Goal: Task Accomplishment & Management: Manage account settings

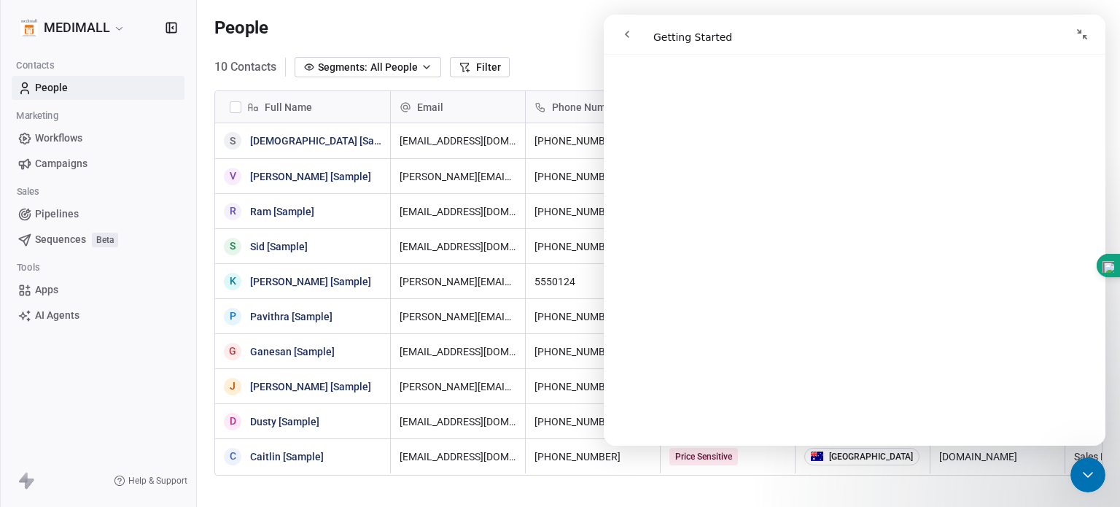
scroll to position [500, 0]
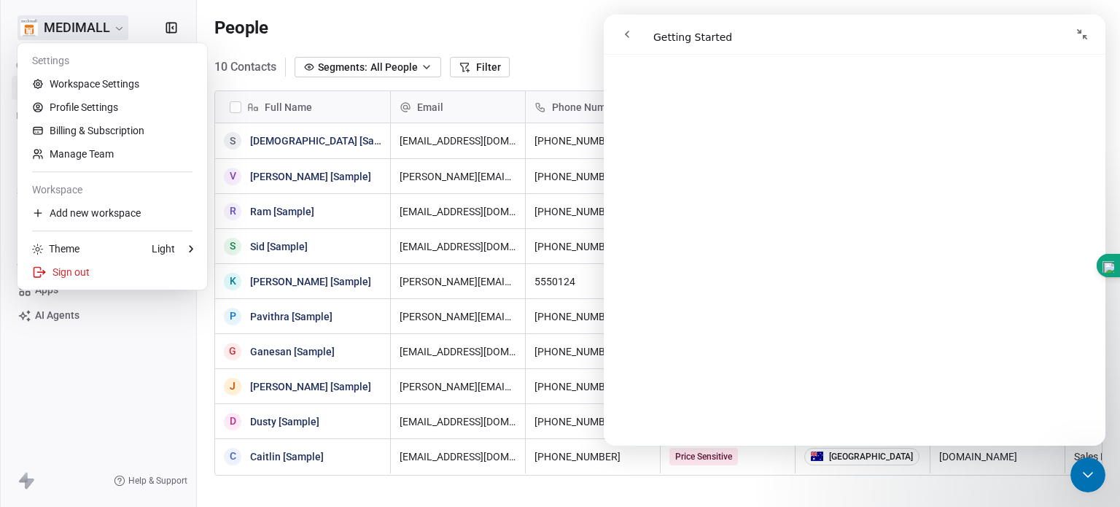
click at [39, 23] on html "MEDIMALL Contacts People Marketing Workflows Campaigns Sales Pipelines Sequence…" at bounding box center [560, 253] width 1120 height 507
click at [124, 362] on html "MEDIMALL Contacts People Marketing Workflows Campaigns Sales Pipelines Sequence…" at bounding box center [560, 253] width 1120 height 507
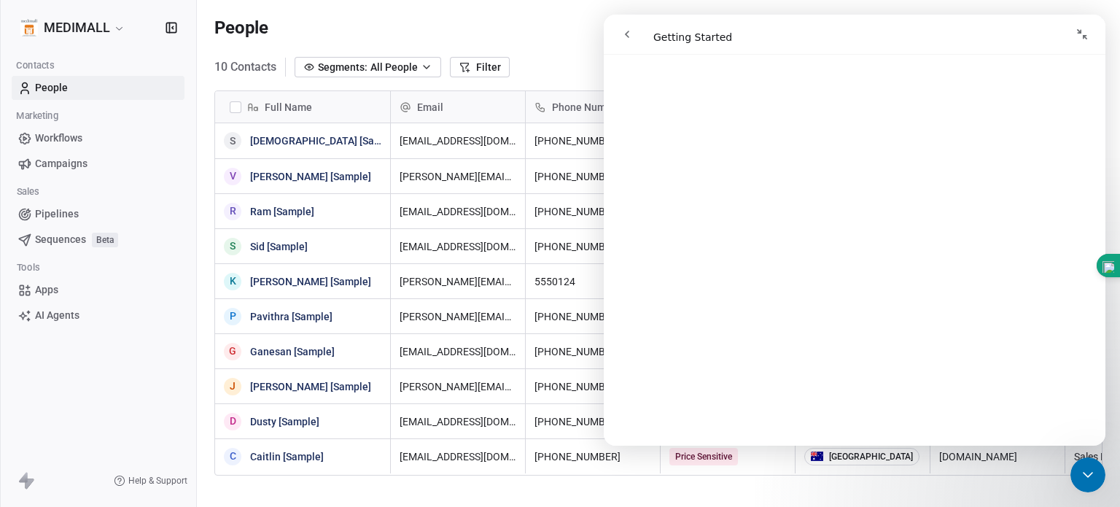
scroll to position [1416, 0]
click at [150, 370] on div "MEDIMALL Contacts People Marketing Workflows Campaigns Sales Pipelines Sequence…" at bounding box center [98, 253] width 196 height 507
click at [1077, 34] on icon "Collapse window" at bounding box center [1082, 34] width 12 height 12
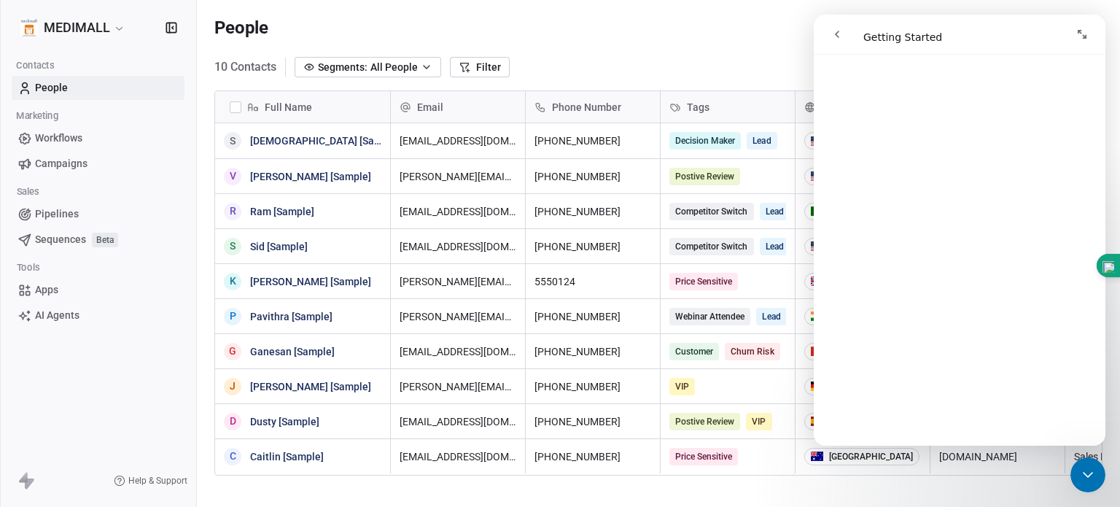
scroll to position [1414, 0]
click at [1077, 34] on icon "Expand window" at bounding box center [1081, 34] width 9 height 9
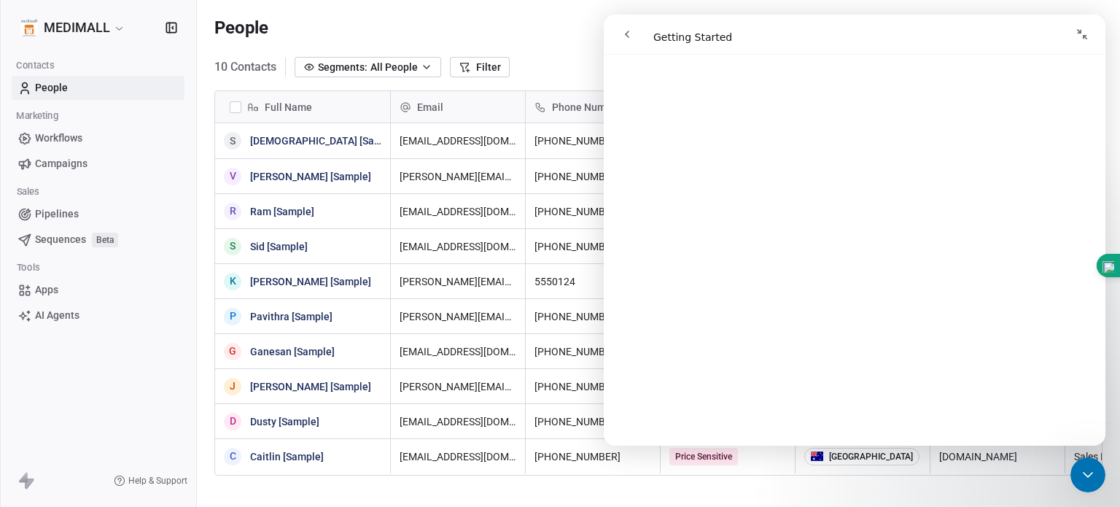
scroll to position [1417, 0]
click at [623, 33] on icon "go back" at bounding box center [627, 34] width 12 height 12
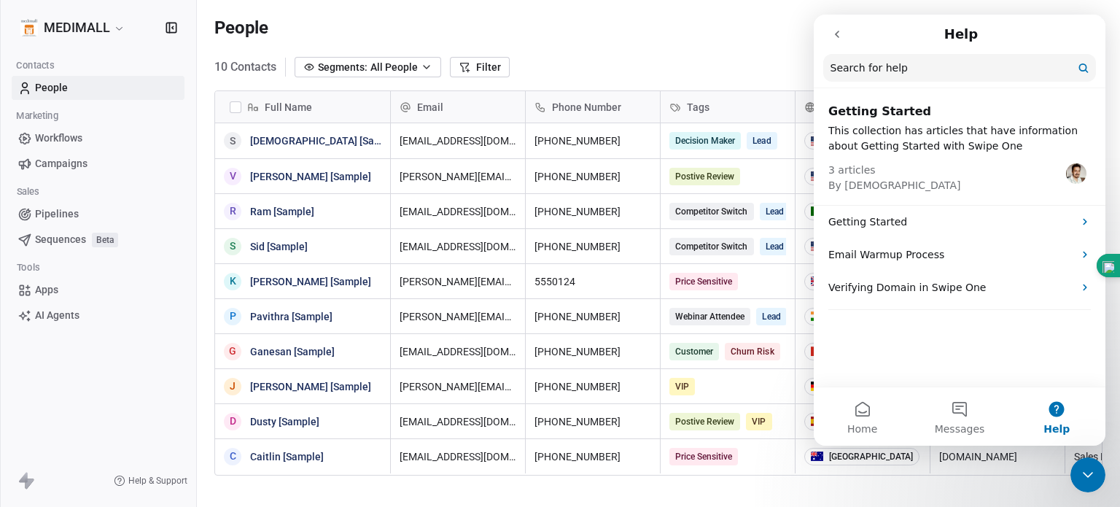
click at [837, 34] on icon "go back" at bounding box center [837, 34] width 12 height 12
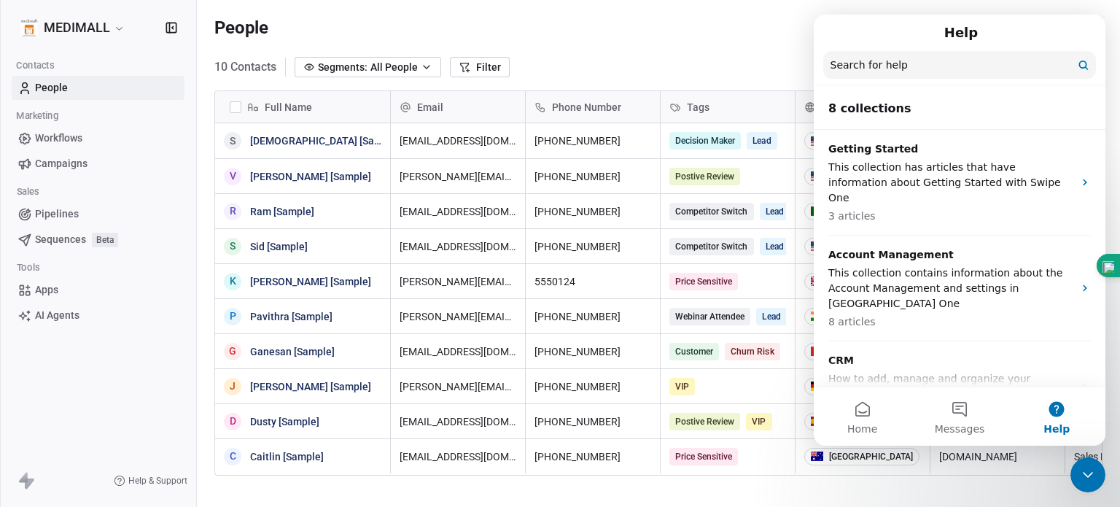
click at [837, 34] on div "Help" at bounding box center [959, 32] width 273 height 25
click at [1056, 27] on div "Help" at bounding box center [959, 32] width 273 height 25
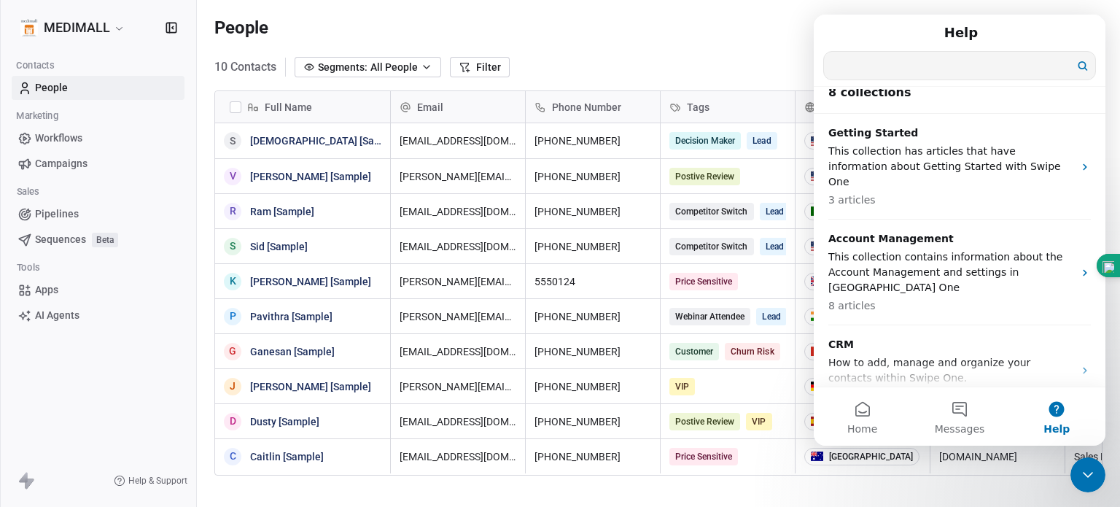
scroll to position [0, 0]
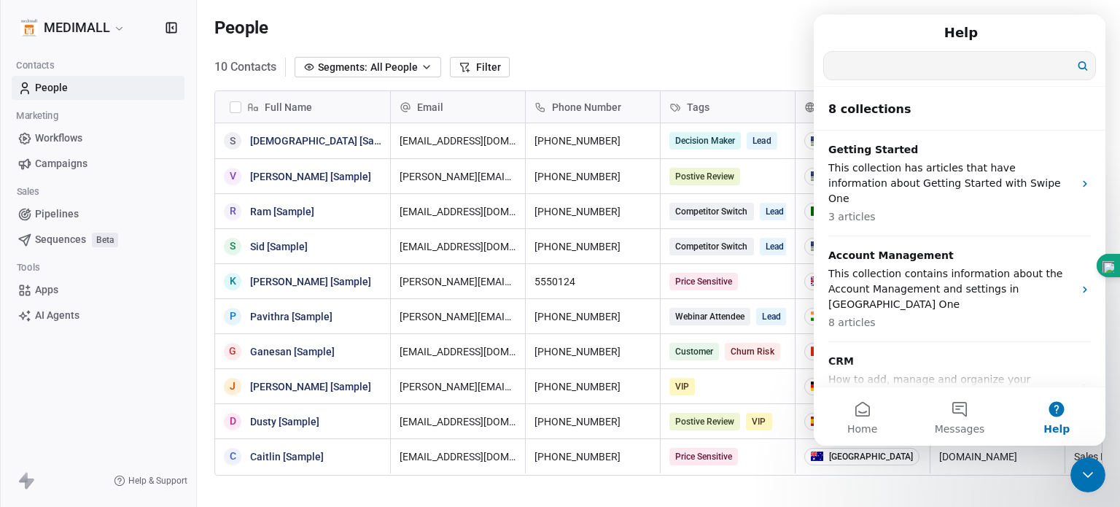
drag, startPoint x: 943, startPoint y: 83, endPoint x: 779, endPoint y: 79, distance: 164.8
click html "Help Search for help 8 collections Getting Started This collection has articles…"
click at [779, 79] on div "Full Name S [PERSON_NAME] [Sample] V [PERSON_NAME] [Sample] [PERSON_NAME] [Samp…" at bounding box center [658, 302] width 923 height 446
click at [956, 34] on h1 "Help" at bounding box center [960, 32] width 39 height 25
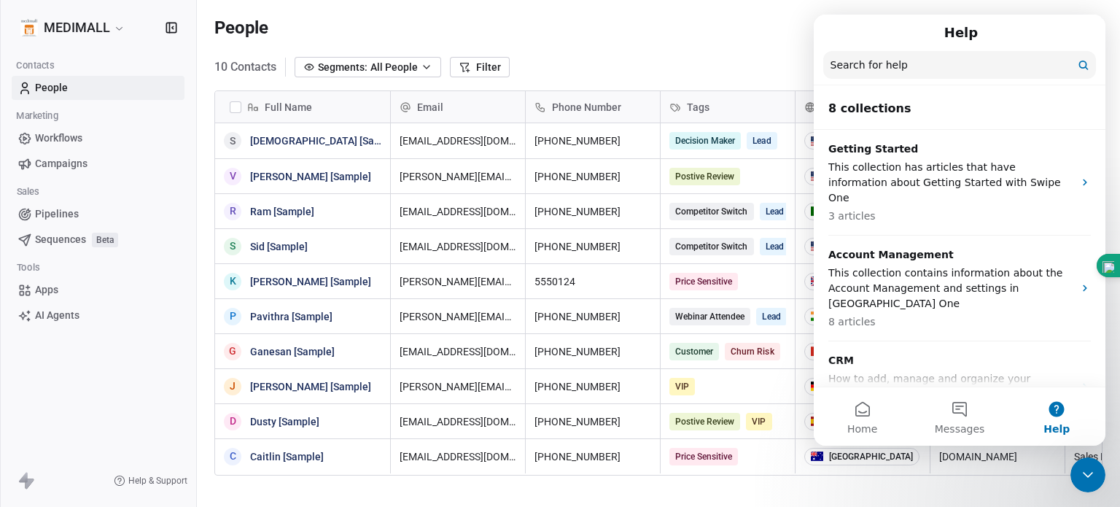
click at [165, 479] on span "Help & Support" at bounding box center [157, 481] width 59 height 12
click at [1019, 36] on div "Help" at bounding box center [959, 32] width 273 height 25
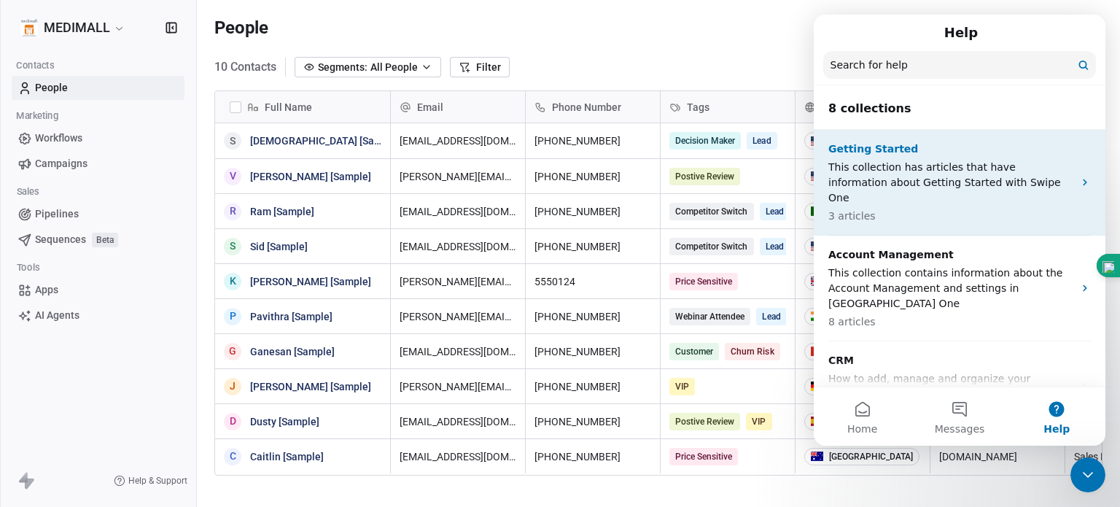
click at [952, 172] on p "This collection has articles that have information about Getting Started with S…" at bounding box center [950, 183] width 245 height 46
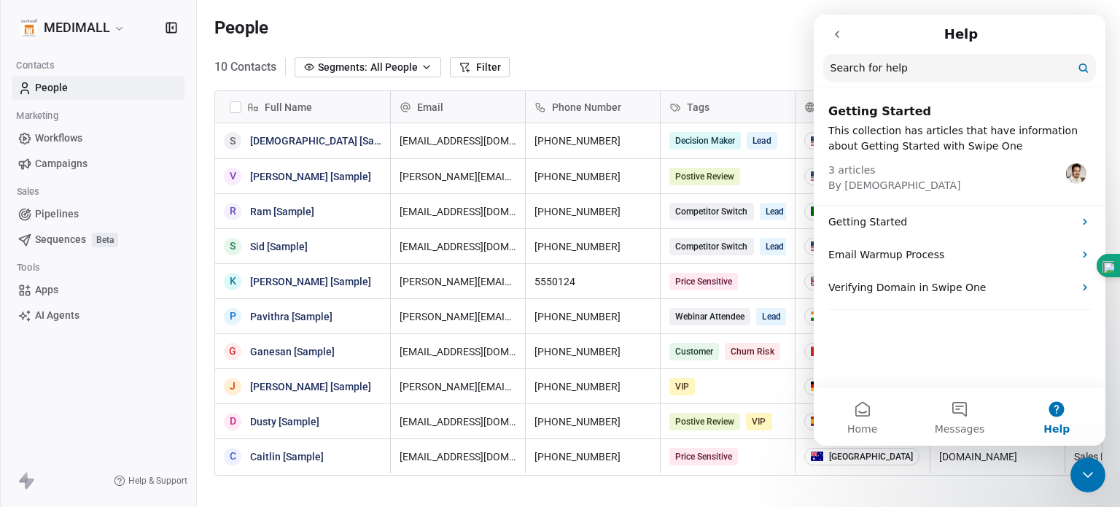
click at [952, 172] on div "3 articles By [DEMOGRAPHIC_DATA]" at bounding box center [959, 173] width 262 height 39
click at [861, 413] on button "Home" at bounding box center [862, 416] width 97 height 58
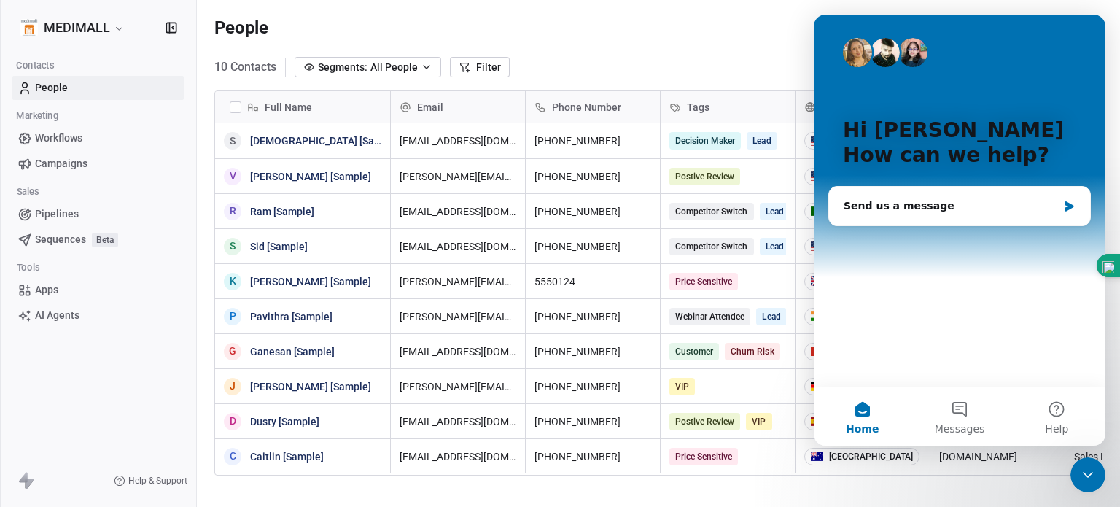
click at [749, 21] on div "People Settings Add Contacts" at bounding box center [658, 27] width 888 height 20
click at [982, 133] on p "Hi [PERSON_NAME]" at bounding box center [959, 130] width 233 height 25
click at [1068, 205] on icon "Intercom messenger" at bounding box center [1068, 206] width 9 height 10
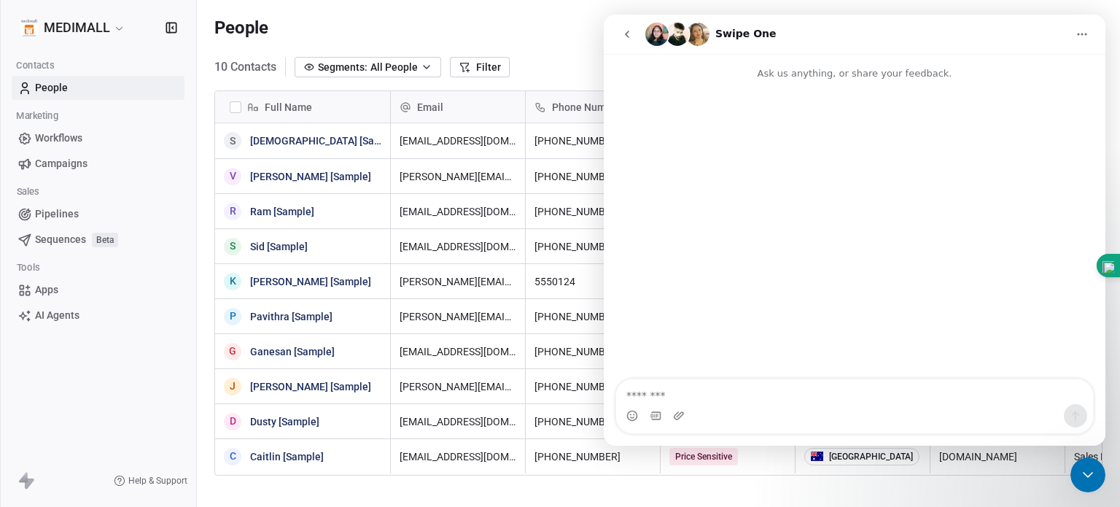
click at [1083, 26] on button "Home" at bounding box center [1082, 34] width 28 height 28
click at [1035, 66] on div "Collapse window" at bounding box center [1049, 70] width 85 height 15
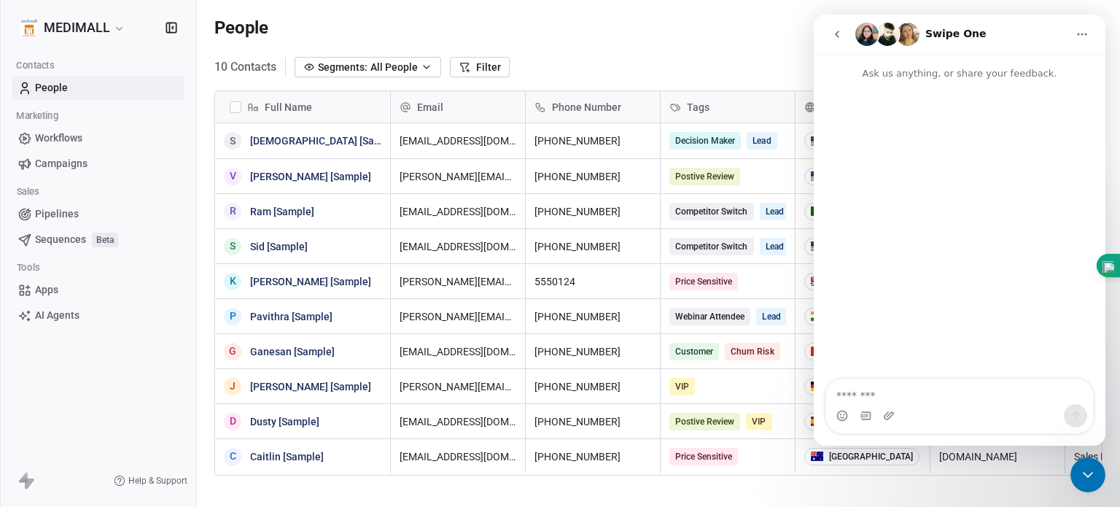
click at [1077, 33] on icon "Home" at bounding box center [1082, 34] width 12 height 12
click at [840, 31] on icon "go back" at bounding box center [837, 34] width 12 height 12
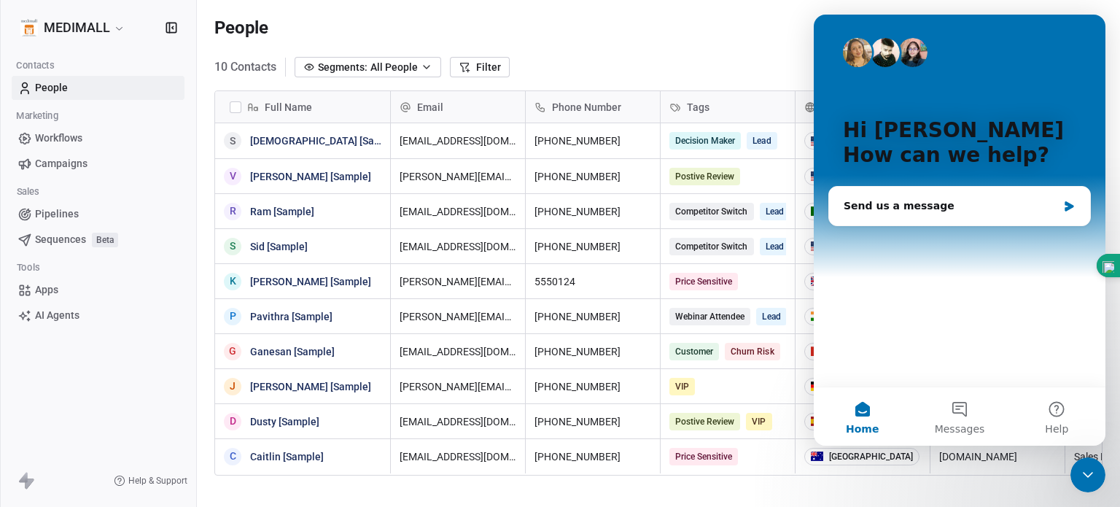
click at [0, 506] on div at bounding box center [0, 507] width 0 height 0
click at [1021, 130] on p "Hi [PERSON_NAME]" at bounding box center [959, 130] width 233 height 25
click at [130, 481] on span "Help & Support" at bounding box center [157, 481] width 59 height 12
click at [139, 381] on div "MEDIMALL Contacts People Marketing Workflows Campaigns Sales Pipelines Sequence…" at bounding box center [98, 253] width 196 height 507
click at [1030, 99] on div "Hi [PERSON_NAME] 👋 How can we help?" at bounding box center [959, 146] width 262 height 262
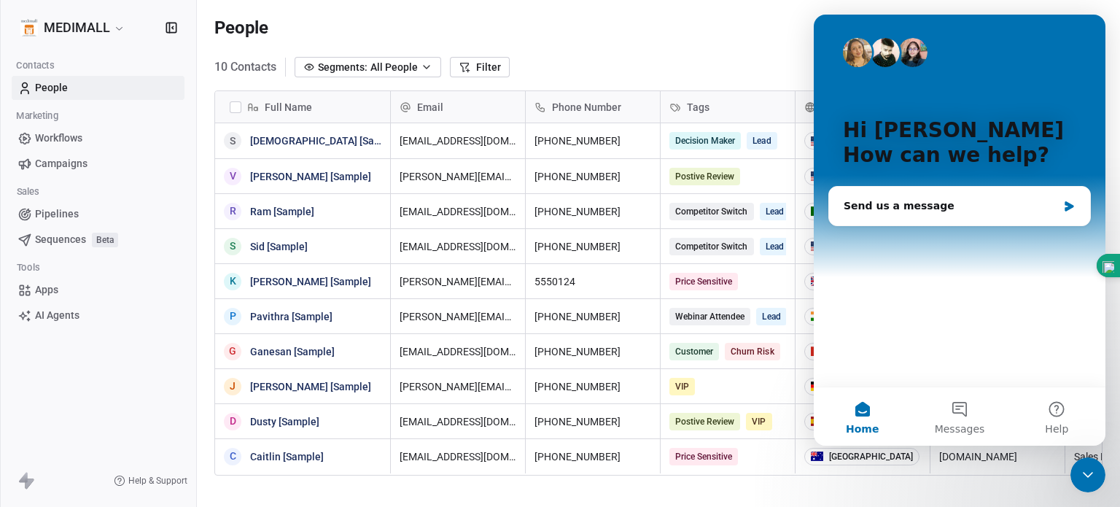
click at [1030, 99] on div "Hi [PERSON_NAME] 👋 How can we help?" at bounding box center [959, 146] width 262 height 262
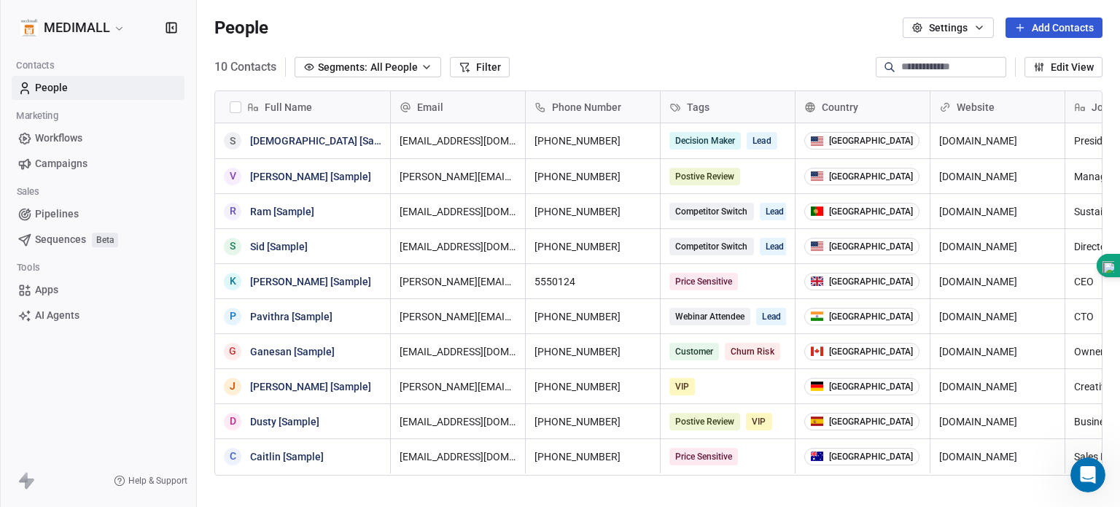
click at [979, 31] on icon "button" at bounding box center [979, 28] width 12 height 12
click at [956, 61] on span "Contact Properties" at bounding box center [974, 59] width 85 height 15
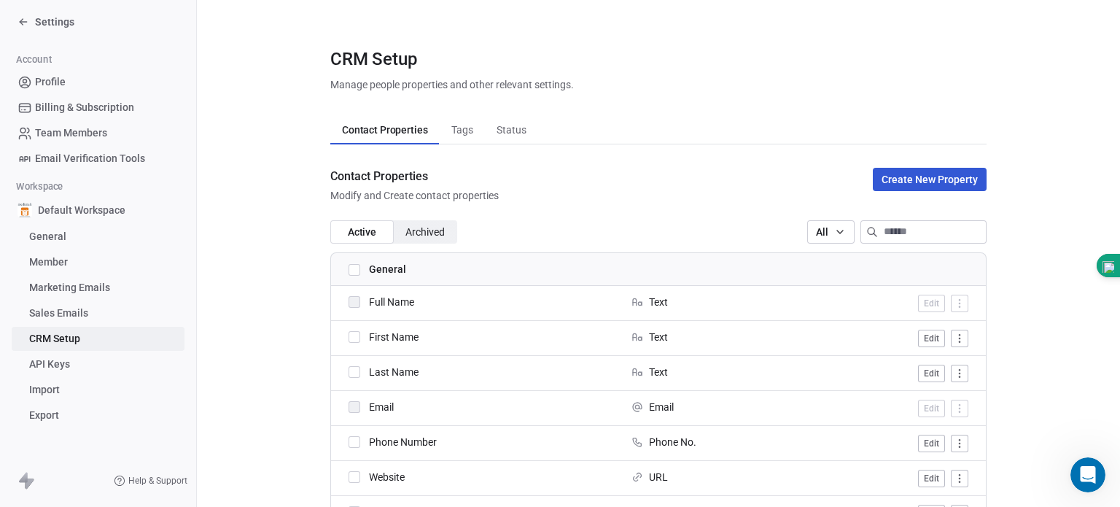
click at [956, 61] on div "CRM Setup Manage people properties and other relevant settings." at bounding box center [658, 69] width 656 height 45
click at [451, 128] on span "Tags" at bounding box center [462, 130] width 34 height 20
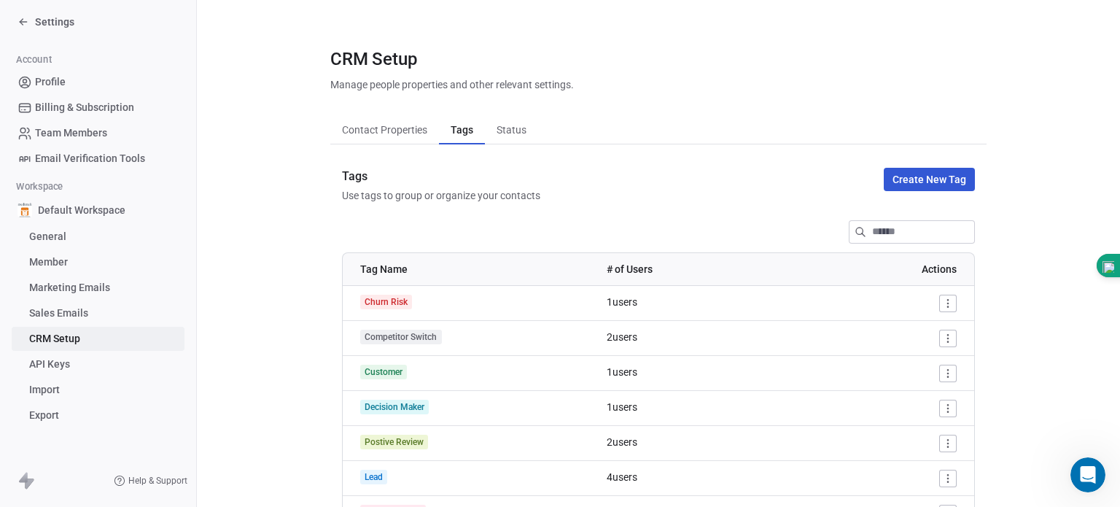
click at [518, 128] on span "Status" at bounding box center [512, 130] width 42 height 20
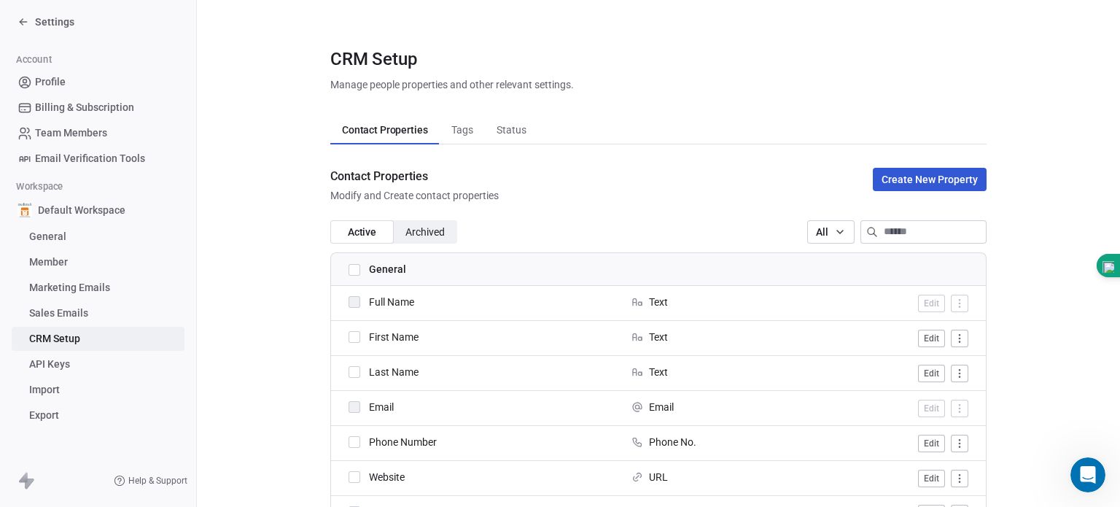
click at [345, 133] on span "Contact Properties" at bounding box center [384, 130] width 97 height 20
